Goal: Information Seeking & Learning: Learn about a topic

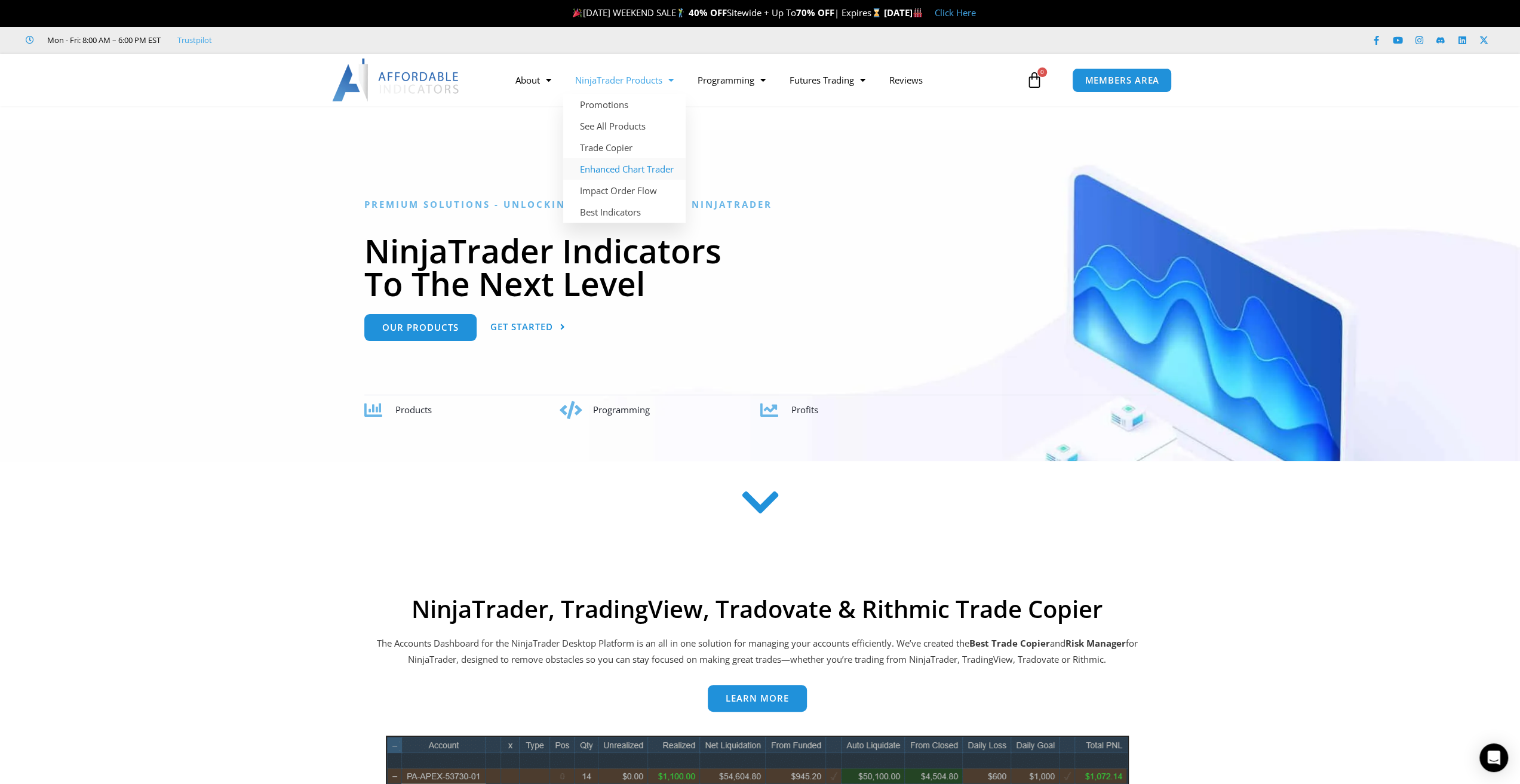
click at [609, 167] on link "Enhanced Chart Trader" at bounding box center [624, 169] width 122 height 22
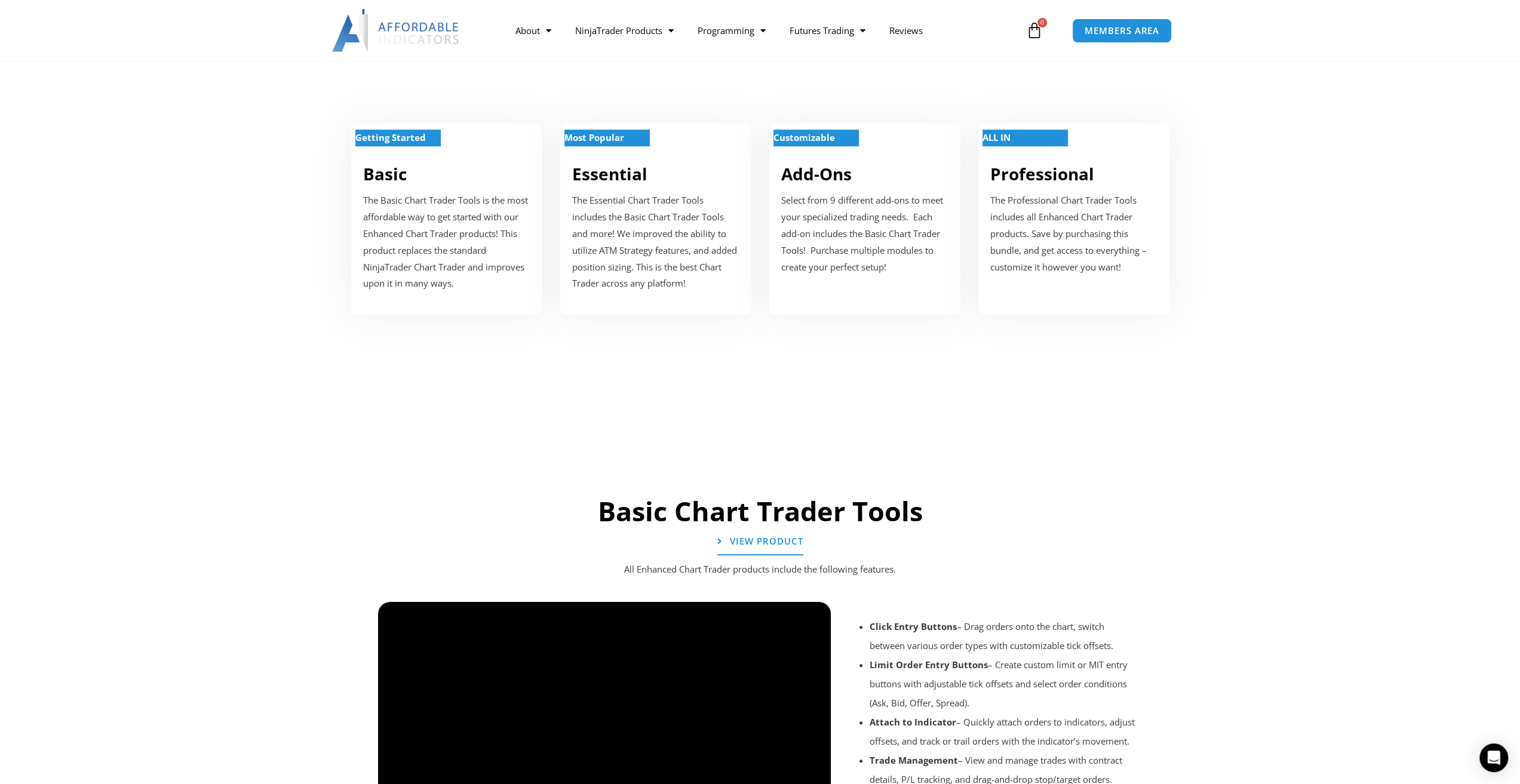
scroll to position [498, 0]
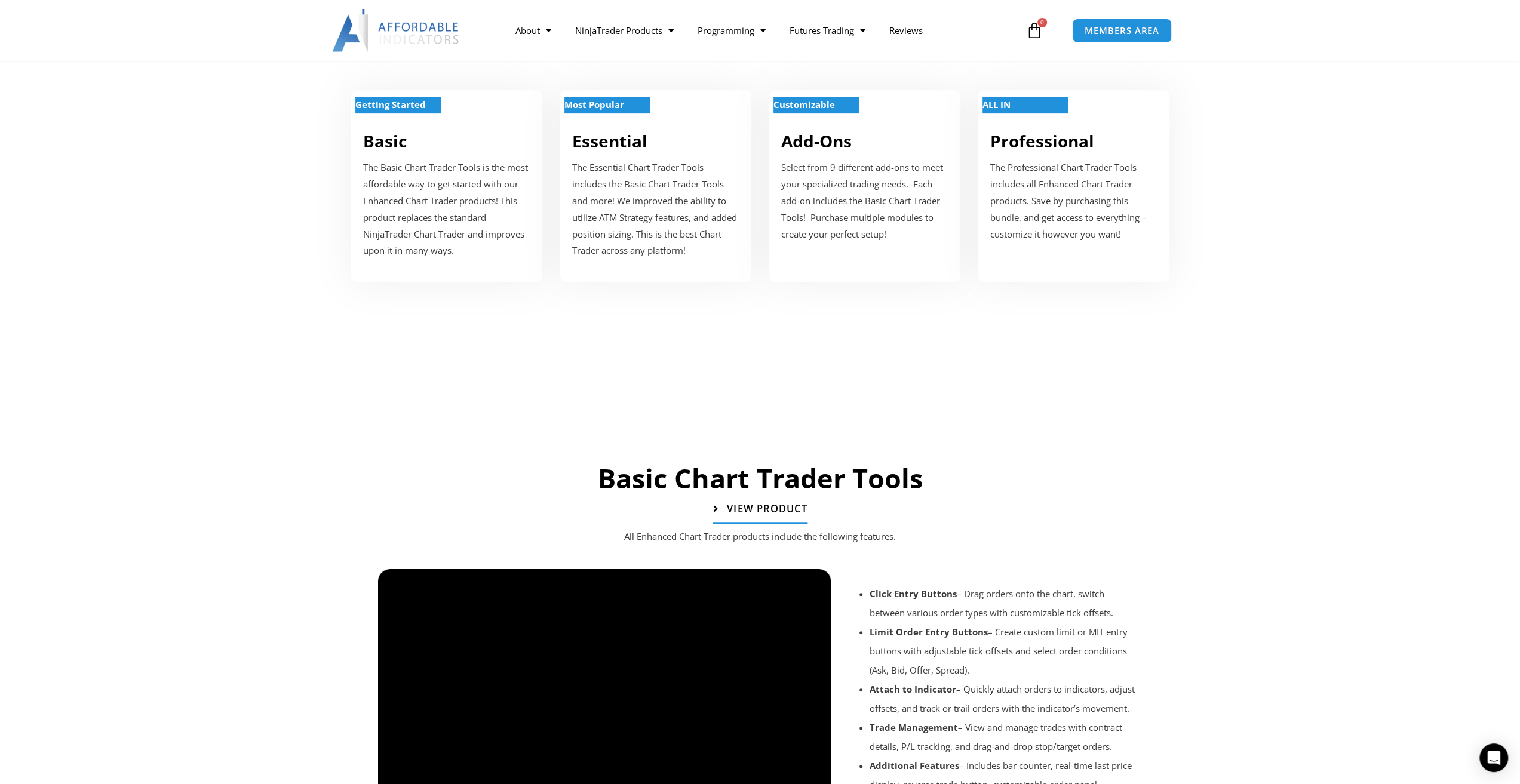
click at [769, 506] on span "View Product" at bounding box center [766, 508] width 80 height 10
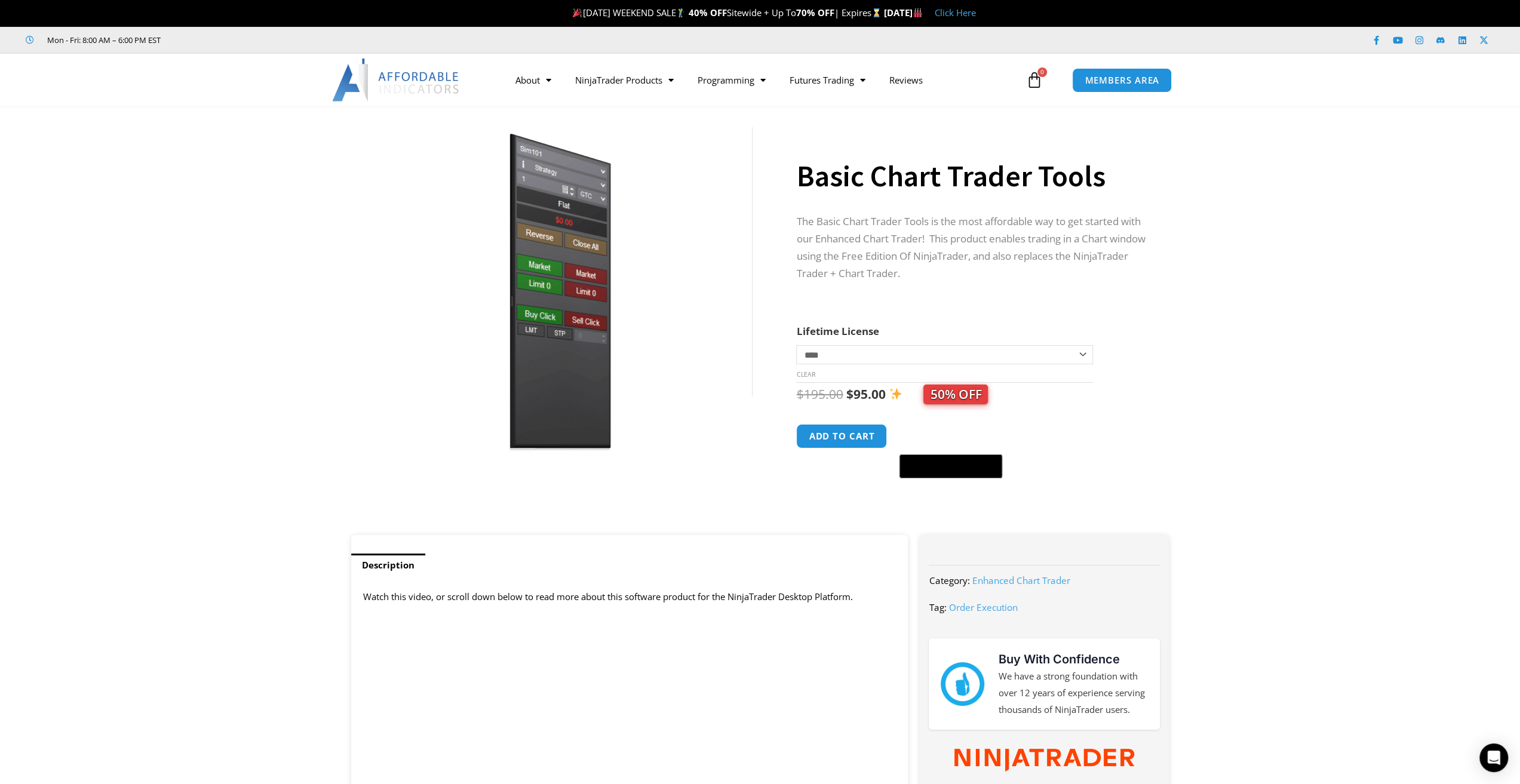
click at [1043, 581] on link "Enhanced Chart Trader" at bounding box center [1020, 581] width 98 height 12
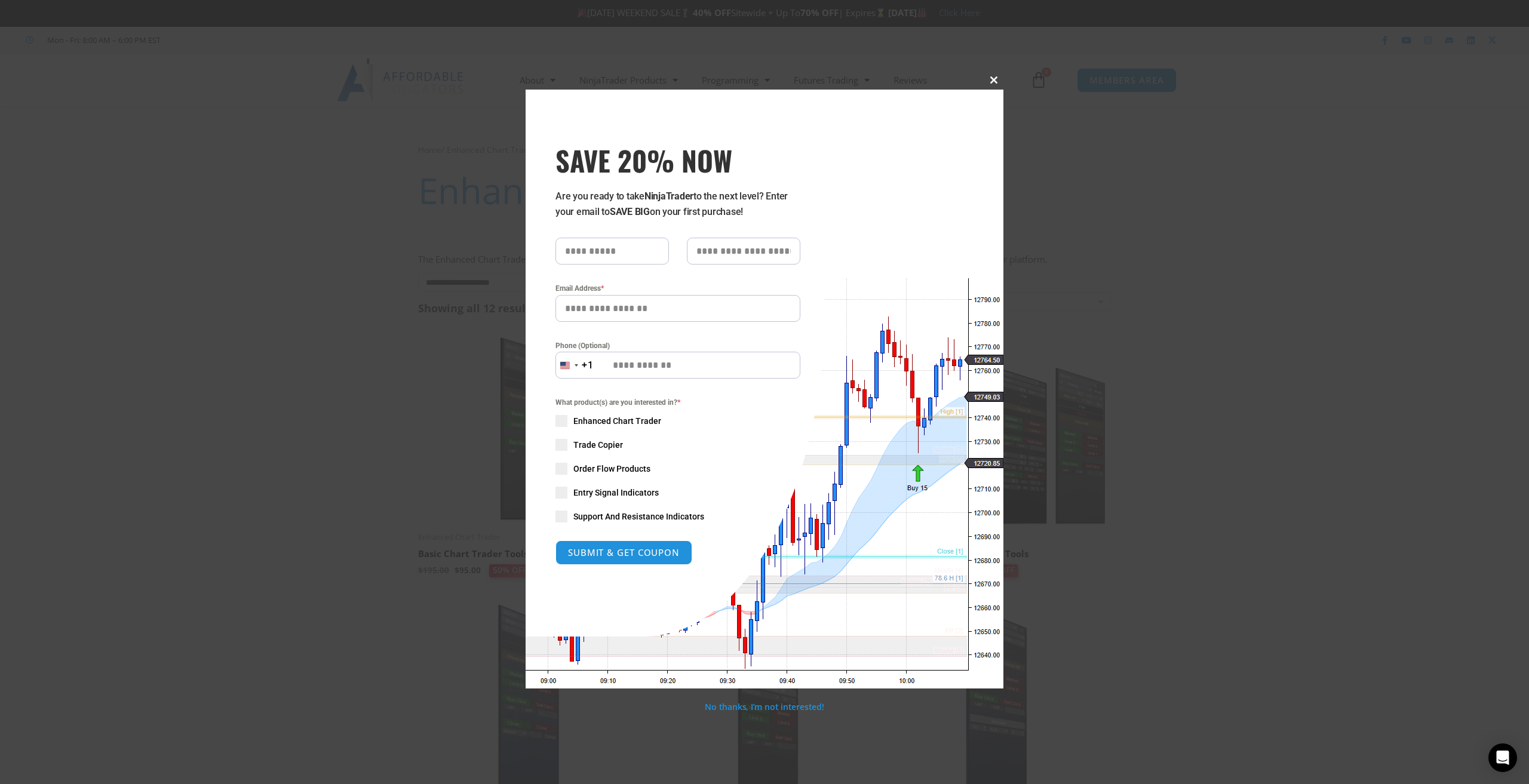
click at [990, 77] on span at bounding box center [994, 80] width 19 height 7
